Goal: Find contact information: Find contact information

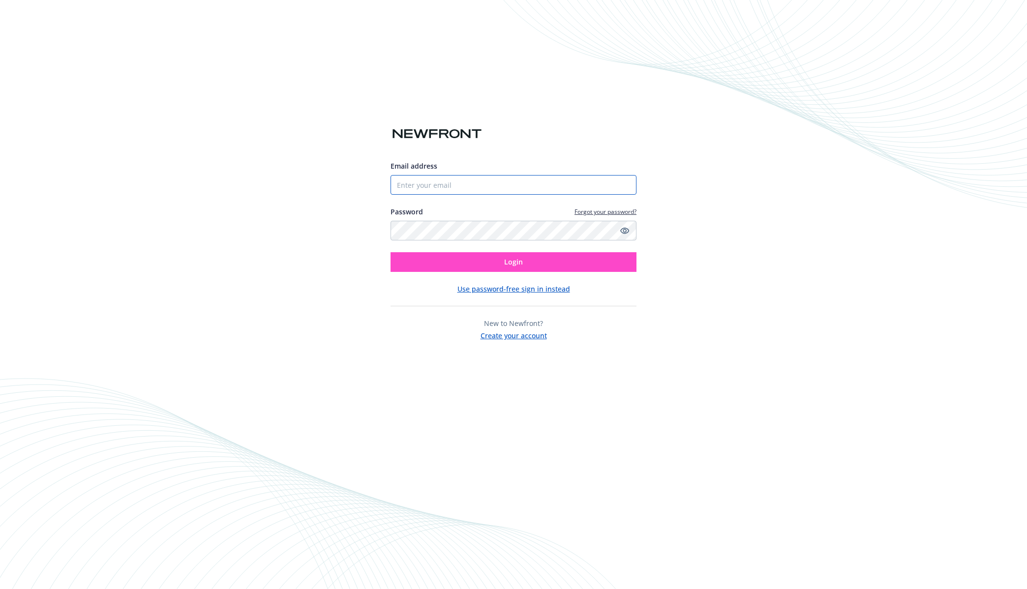
type input "[PERSON_NAME][EMAIL_ADDRESS][DOMAIN_NAME]"
click at [525, 268] on button "Login" at bounding box center [513, 262] width 246 height 20
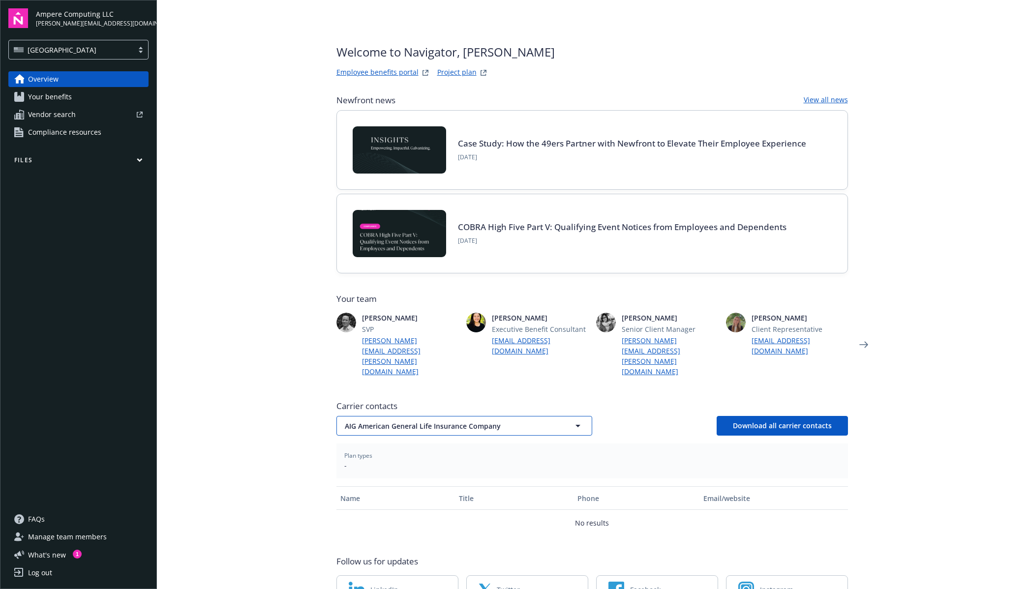
click at [572, 420] on icon "button" at bounding box center [578, 426] width 12 height 12
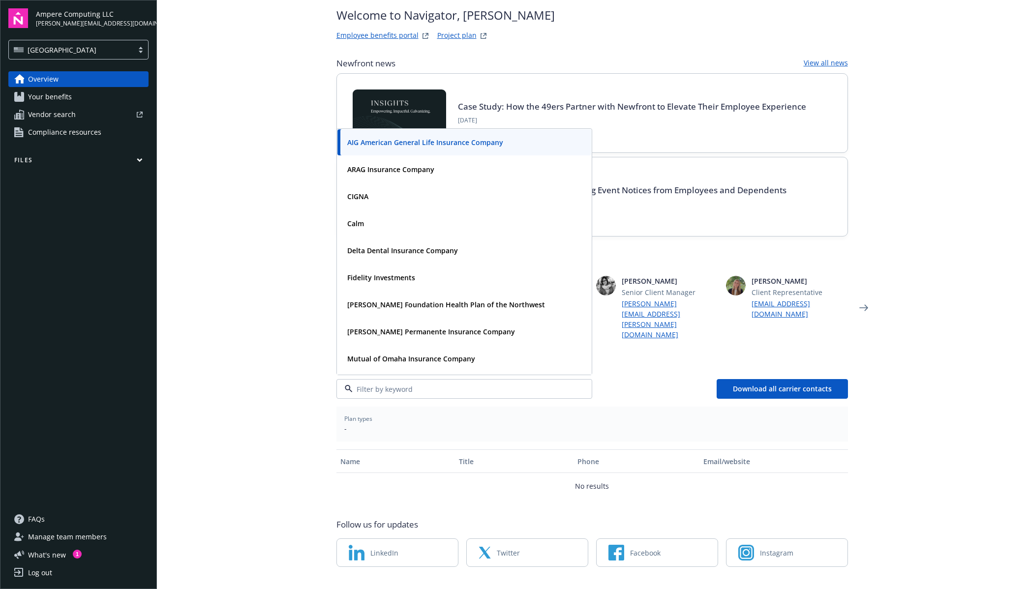
scroll to position [37, 0]
click at [385, 245] on strong "Delta Dental Insurance Company" at bounding box center [402, 249] width 111 height 9
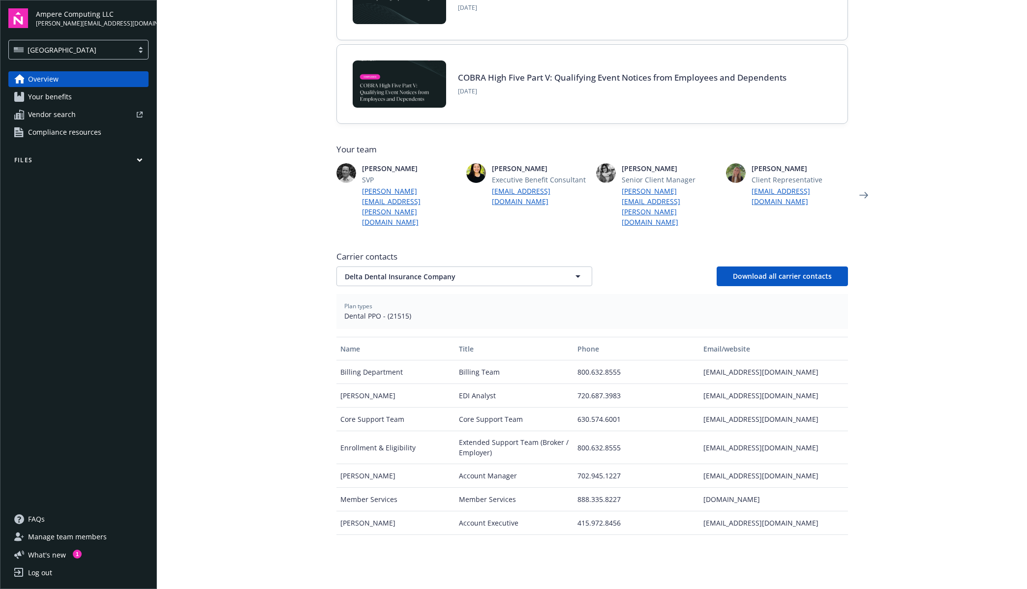
scroll to position [153, 0]
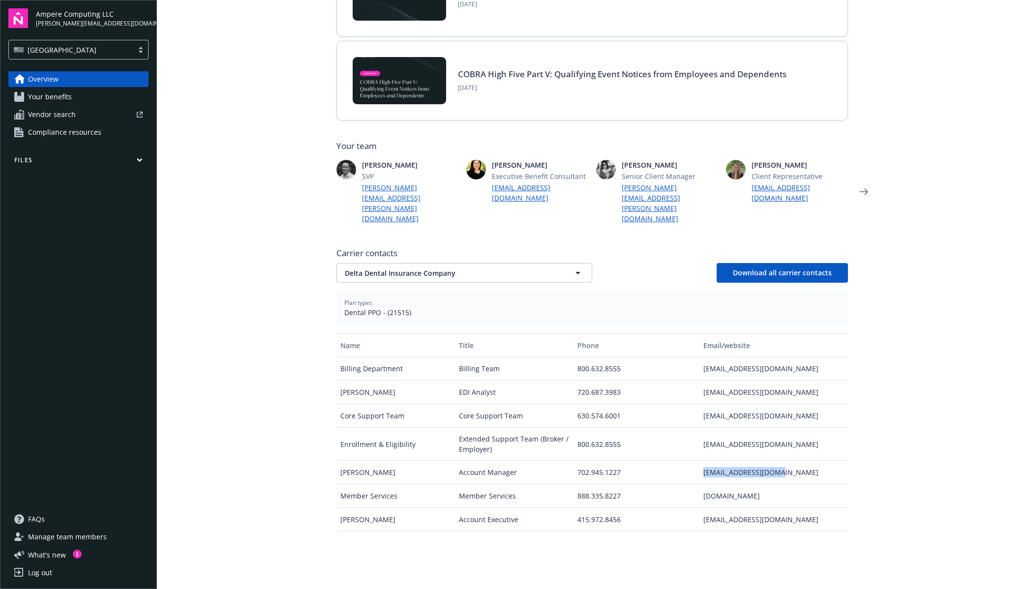
drag, startPoint x: 699, startPoint y: 451, endPoint x: 765, endPoint y: 451, distance: 65.9
click at [765, 461] on div "[EMAIL_ADDRESS][DOMAIN_NAME]" at bounding box center [773, 473] width 148 height 24
copy div "[EMAIL_ADDRESS][DOMAIN_NAME]"
